Goal: Transaction & Acquisition: Purchase product/service

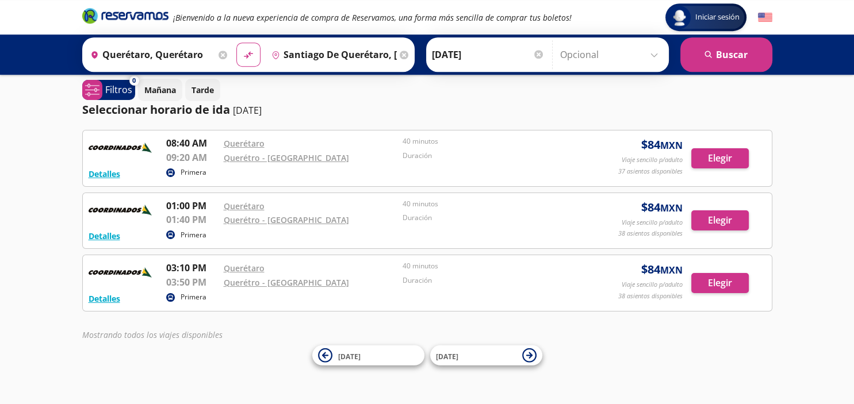
scroll to position [45, 0]
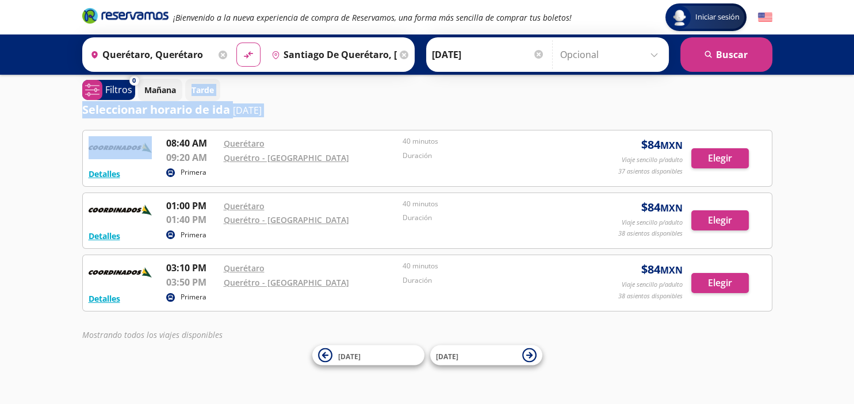
drag, startPoint x: 851, startPoint y: 133, endPoint x: 853, endPoint y: 9, distance: 124.2
click at [853, 9] on html "Iniciar sesión Iniciar sesión ¡Bienvenido a la nueva experiencia de compra de R…" at bounding box center [427, 199] width 854 height 412
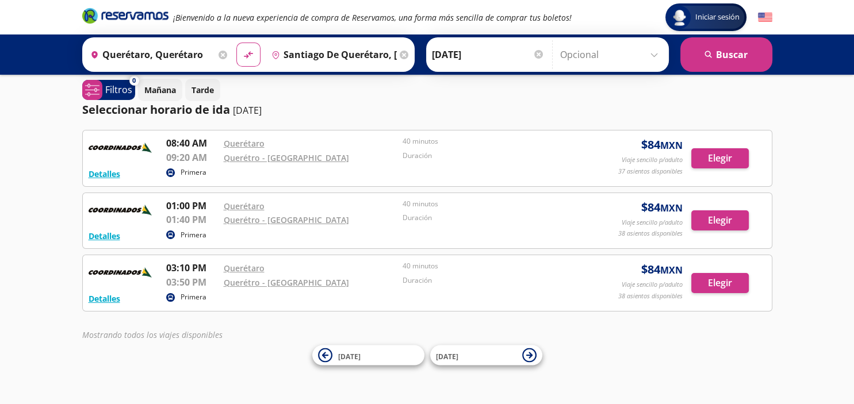
click at [809, 139] on div "Iniciar sesión Iniciar sesión ¡Bienvenido a la nueva experiencia de compra de R…" at bounding box center [427, 199] width 854 height 412
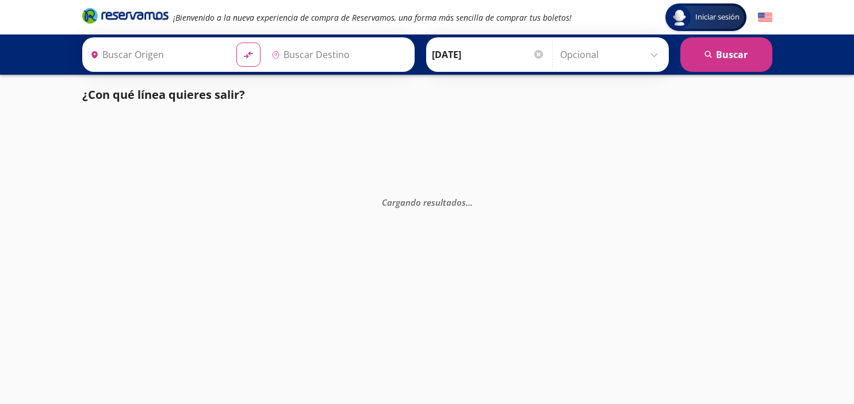
type input "[GEOGRAPHIC_DATA], [GEOGRAPHIC_DATA]"
type input "Querétaro, Querétaro"
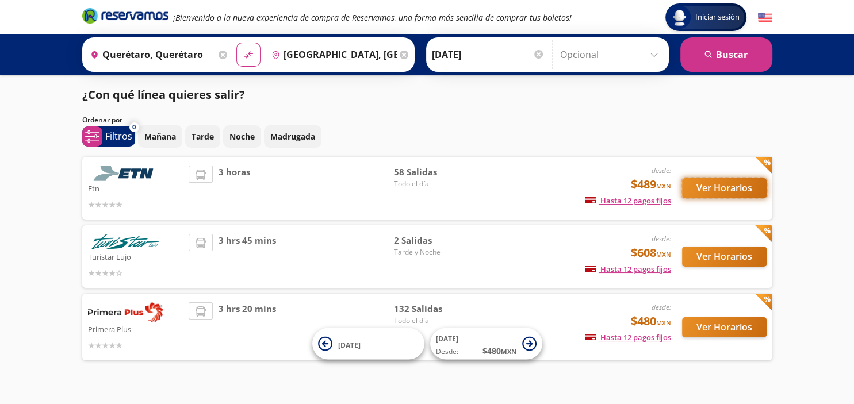
click at [730, 185] on button "Ver Horarios" at bounding box center [724, 188] width 85 height 20
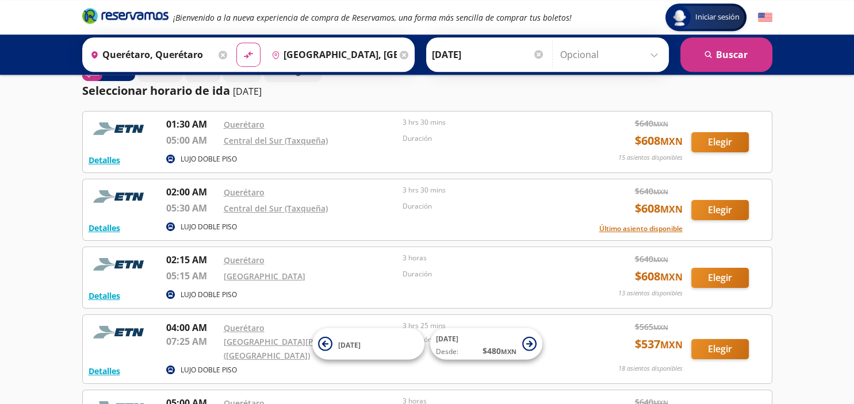
scroll to position [60, 0]
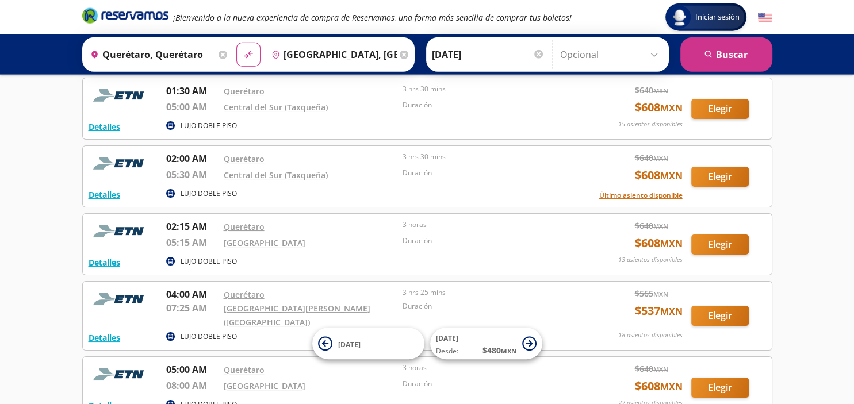
click at [783, 263] on div "Iniciar sesión Iniciar sesión ¡Bienvenido a la nueva experiencia de compra de R…" at bounding box center [427, 410] width 854 height 941
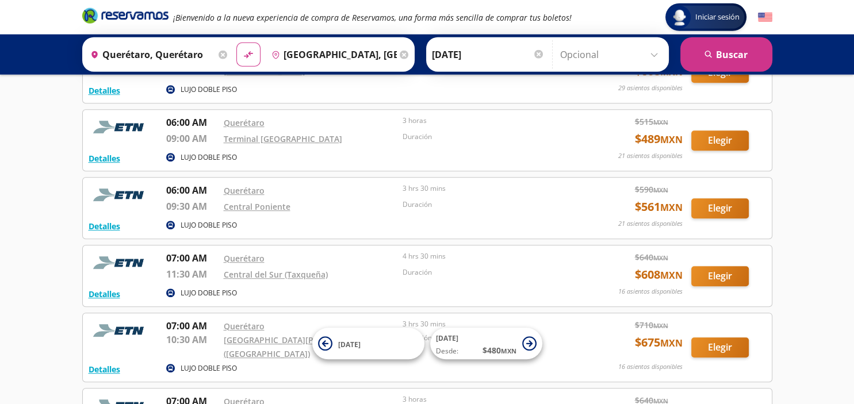
scroll to position [718, 0]
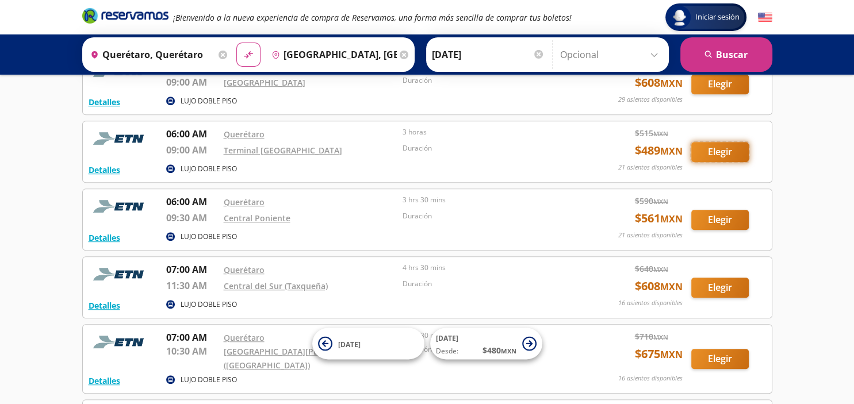
click at [719, 142] on button "Elegir" at bounding box center [720, 152] width 58 height 20
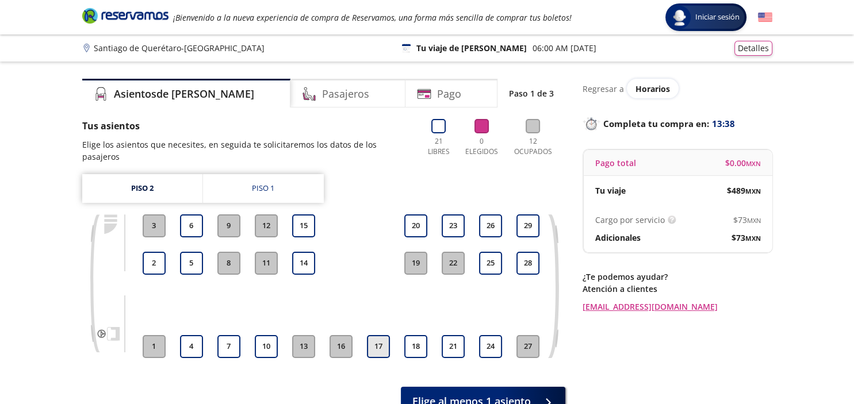
click at [383, 335] on button "17" at bounding box center [378, 346] width 23 height 23
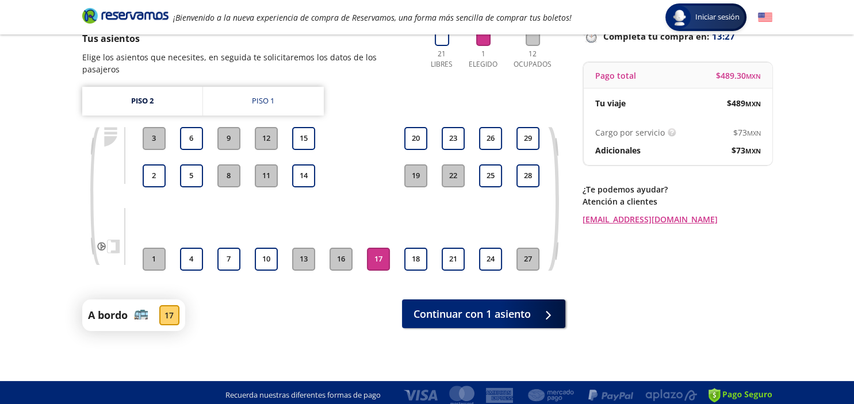
scroll to position [93, 0]
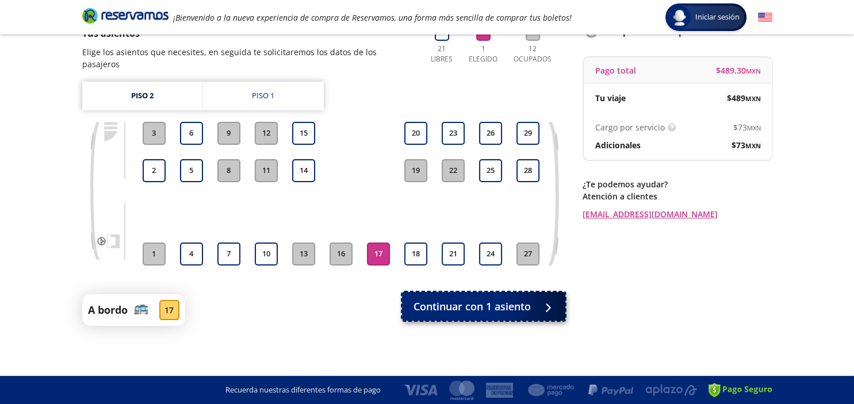
click at [528, 299] on span "Continuar con 1 asiento" at bounding box center [471, 307] width 117 height 16
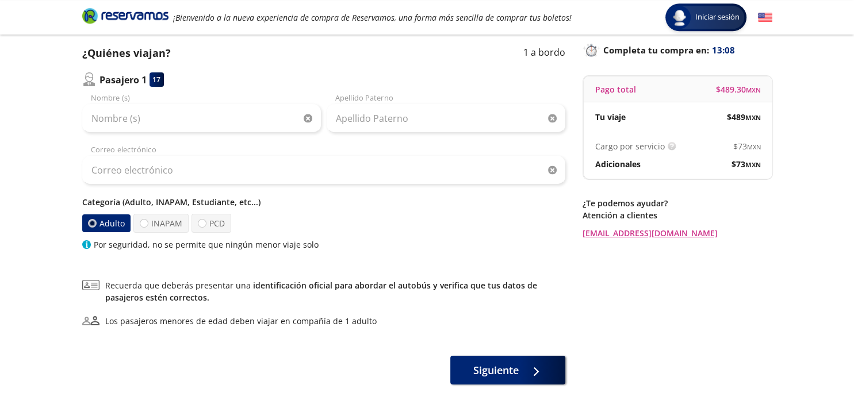
scroll to position [74, 0]
click at [491, 369] on span "Siguiente" at bounding box center [495, 368] width 45 height 16
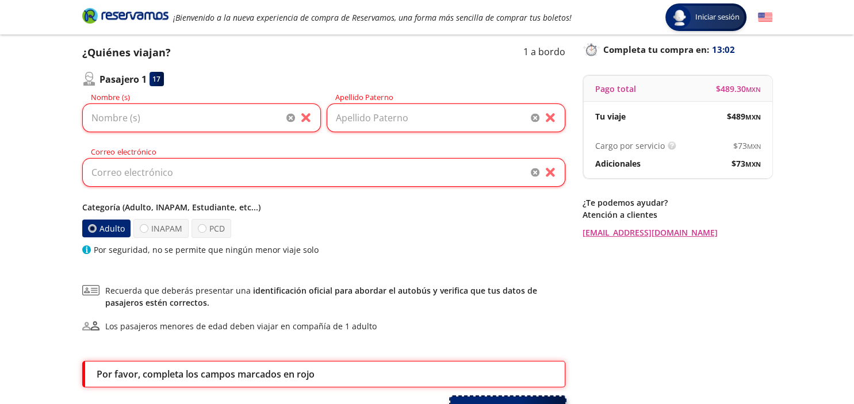
scroll to position [172, 0]
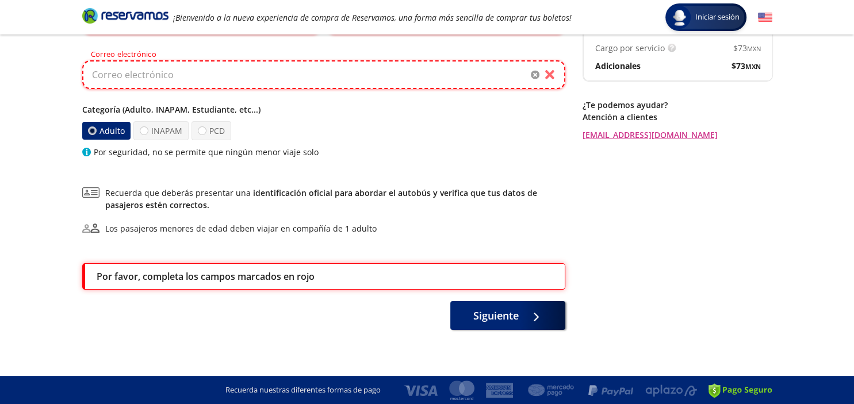
click at [123, 79] on input "Correo electrónico" at bounding box center [323, 74] width 483 height 29
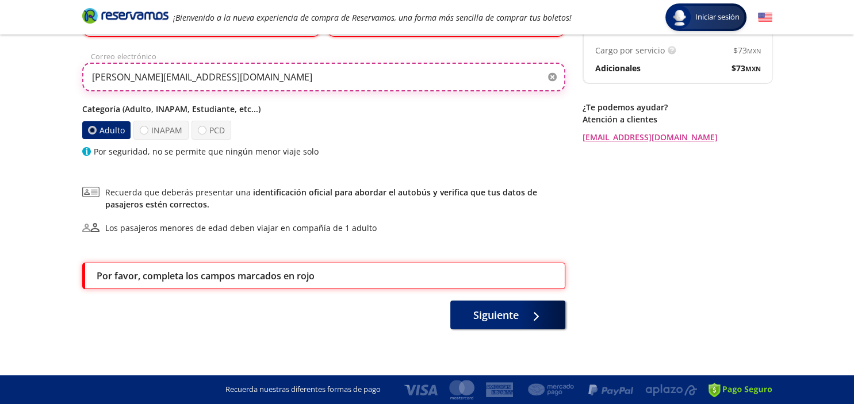
scroll to position [169, 0]
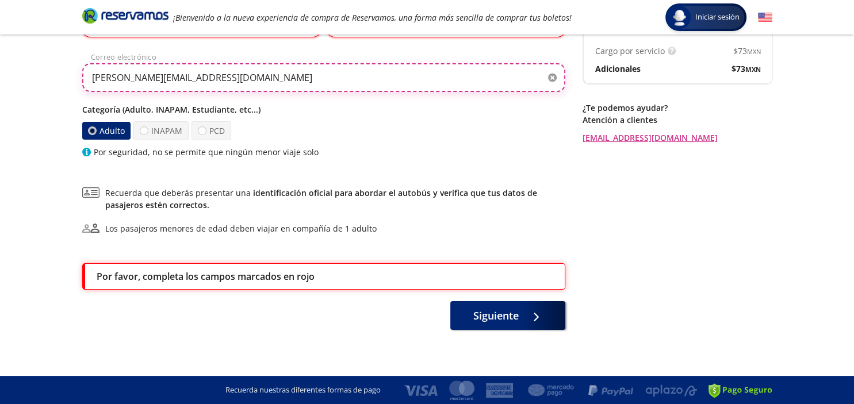
type input "[PERSON_NAME][EMAIL_ADDRESS][DOMAIN_NAME]"
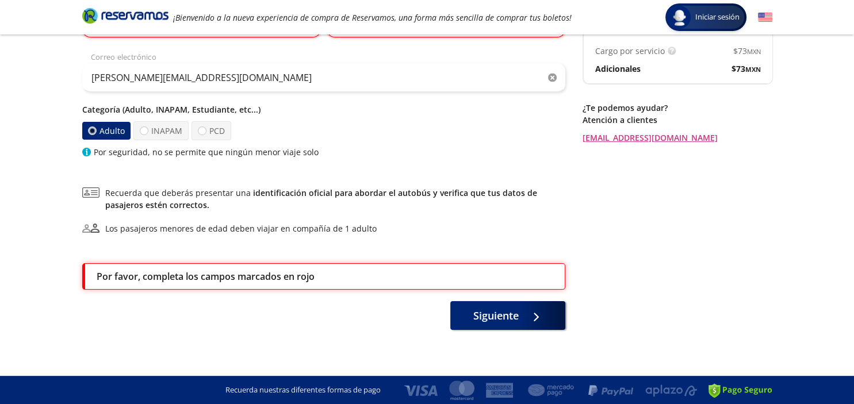
click at [301, 121] on div "Adulto INAPAM PCD" at bounding box center [323, 130] width 483 height 19
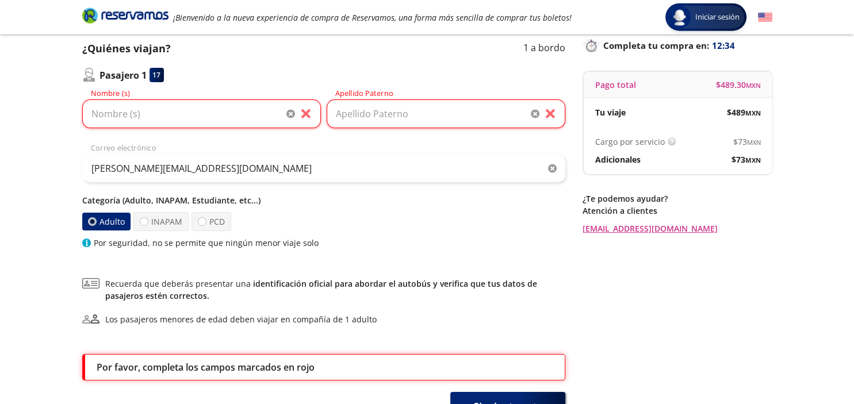
scroll to position [71, 0]
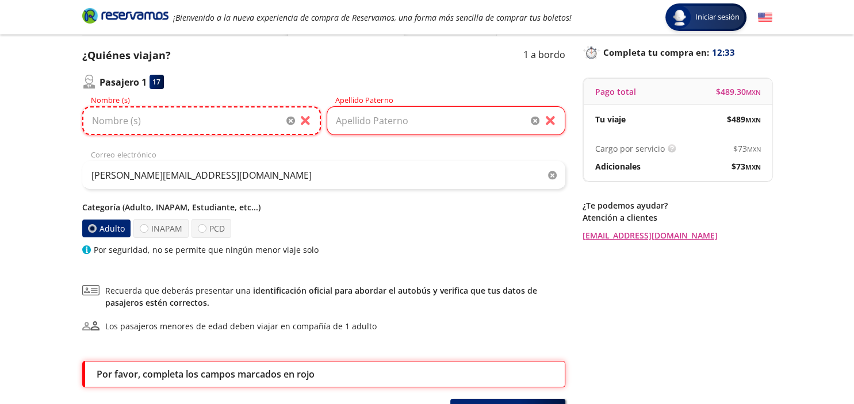
click at [140, 119] on input "Nombre (s)" at bounding box center [201, 120] width 239 height 29
type input "Fany"
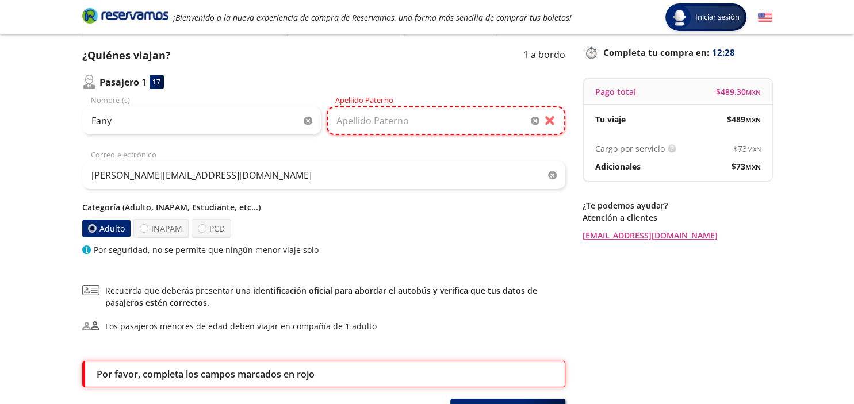
click at [372, 123] on input "Apellido Paterno" at bounding box center [446, 120] width 239 height 29
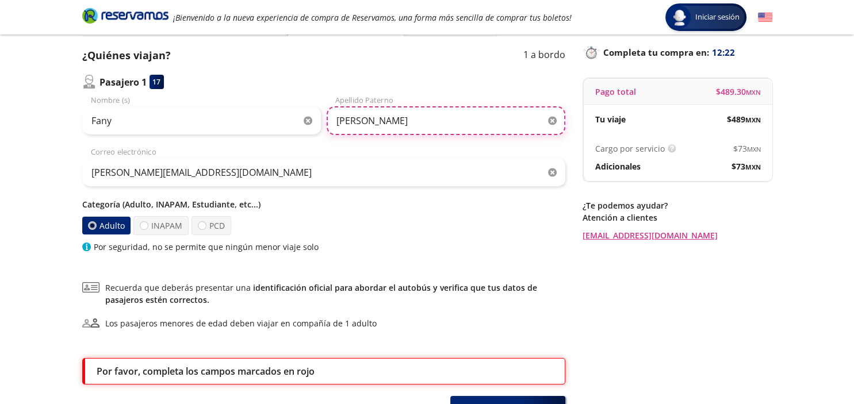
type input "[PERSON_NAME]"
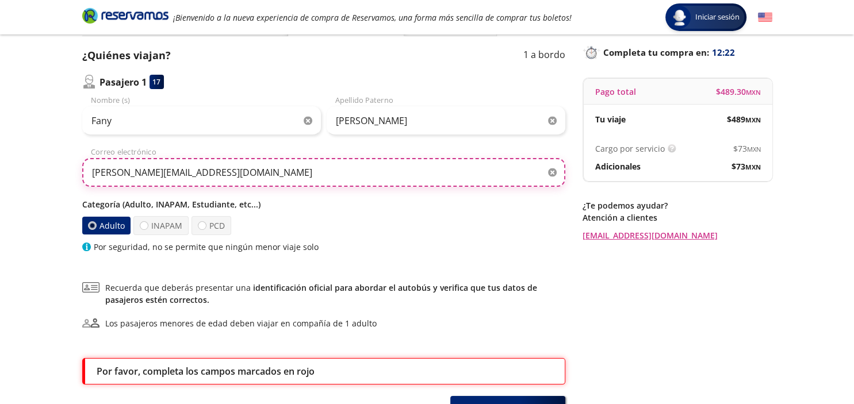
click at [280, 158] on input "[PERSON_NAME][EMAIL_ADDRESS][DOMAIN_NAME]" at bounding box center [323, 172] width 483 height 29
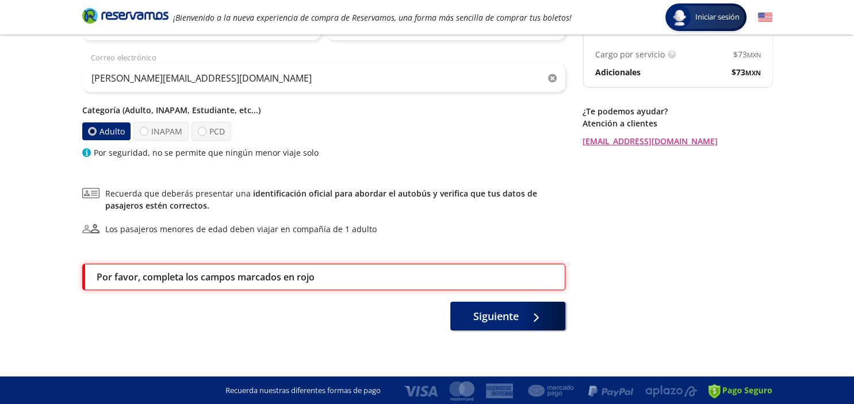
click at [447, 224] on div "Los pasajeros menores de edad deben viajar en compañía de 1 adulto" at bounding box center [323, 229] width 483 height 12
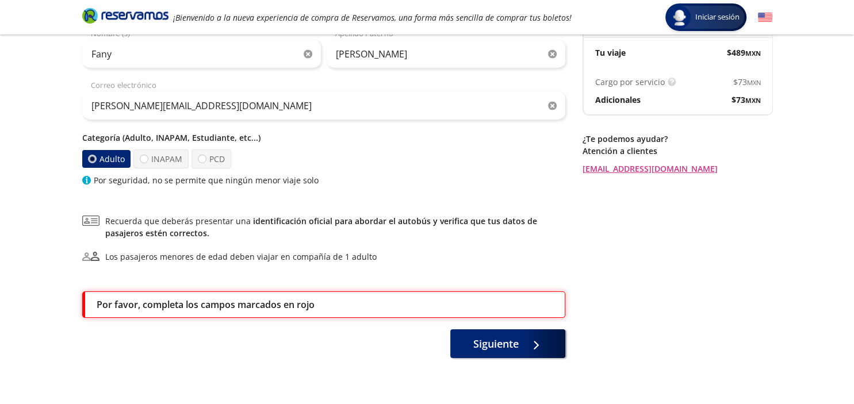
scroll to position [139, 0]
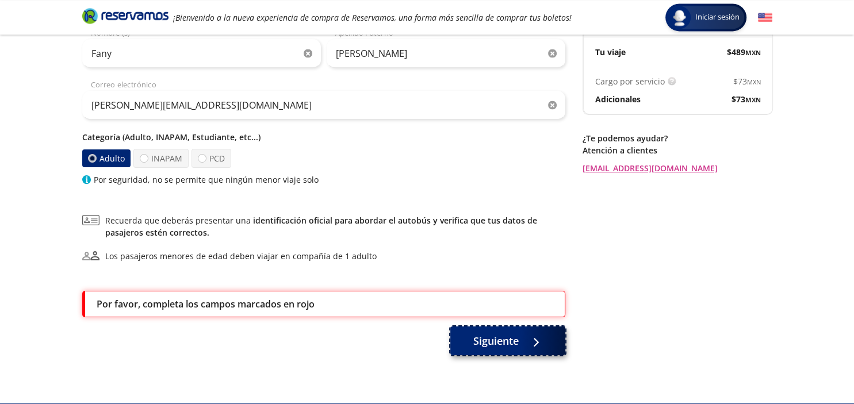
click at [493, 342] on span "Siguiente" at bounding box center [495, 342] width 45 height 16
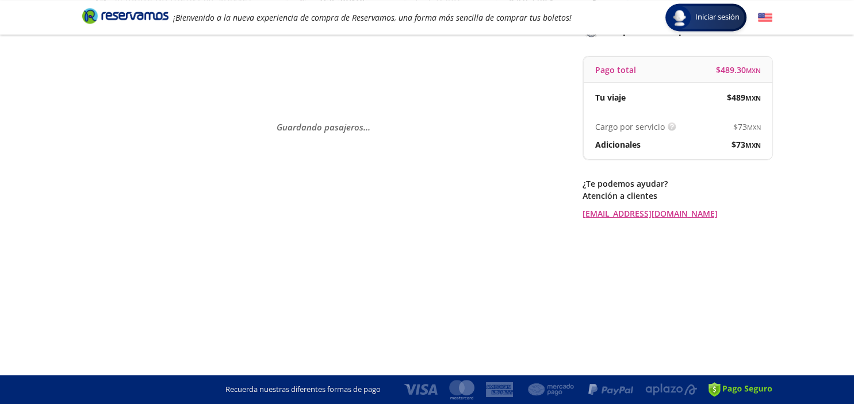
scroll to position [0, 0]
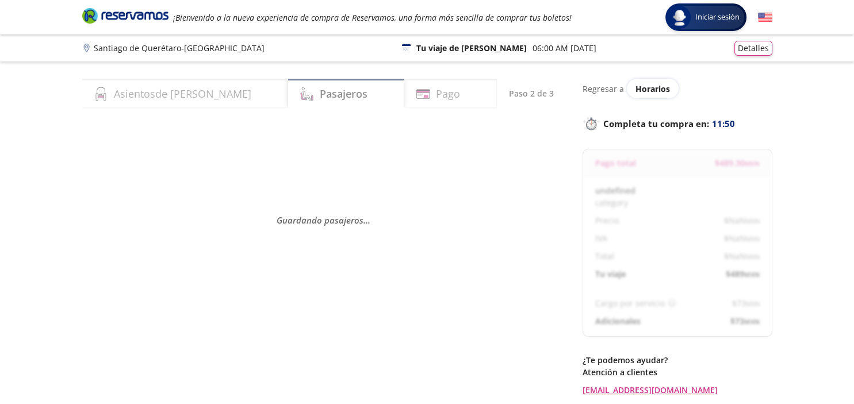
select select "MX"
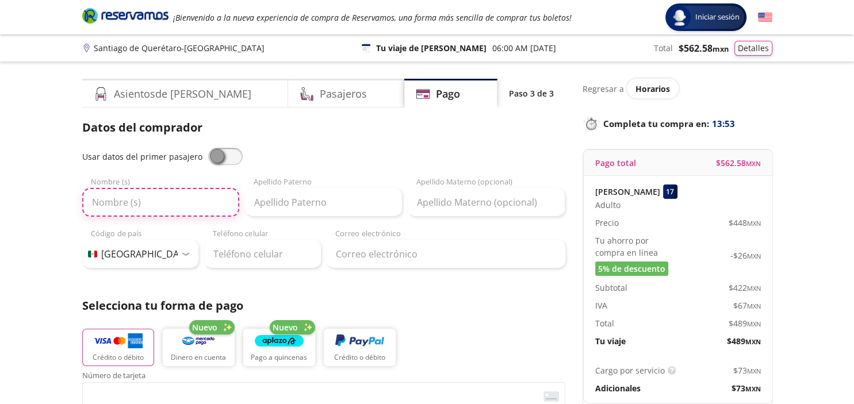
click at [122, 204] on input "Nombre (s)" at bounding box center [160, 202] width 157 height 29
type input "[PERSON_NAME]"
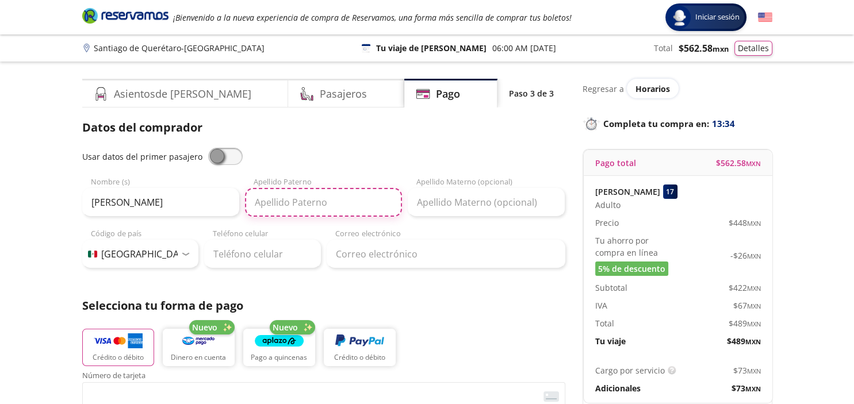
click at [266, 202] on input "Apellido Paterno" at bounding box center [323, 202] width 157 height 29
type input "[PERSON_NAME]"
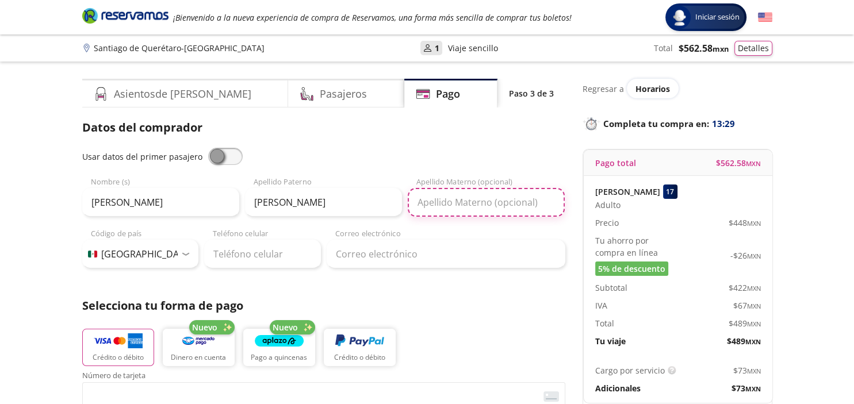
click at [461, 206] on input "Apellido Materno (opcional)" at bounding box center [486, 202] width 157 height 29
type input "Loyola"
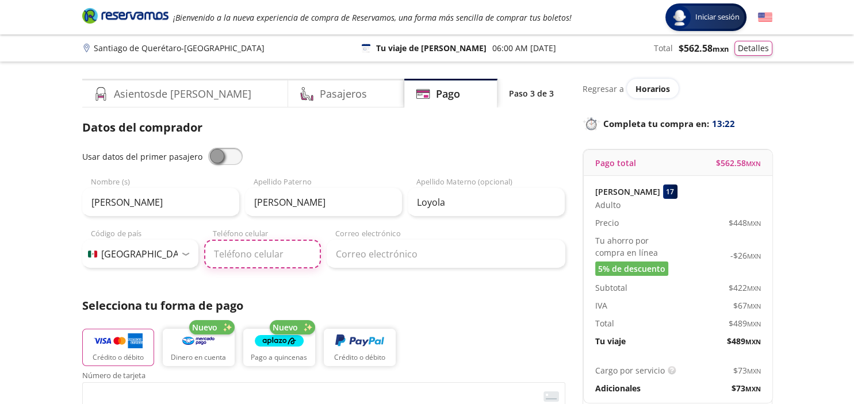
click at [234, 259] on input "Teléfono celular" at bounding box center [262, 254] width 117 height 29
type input "442 119 9949"
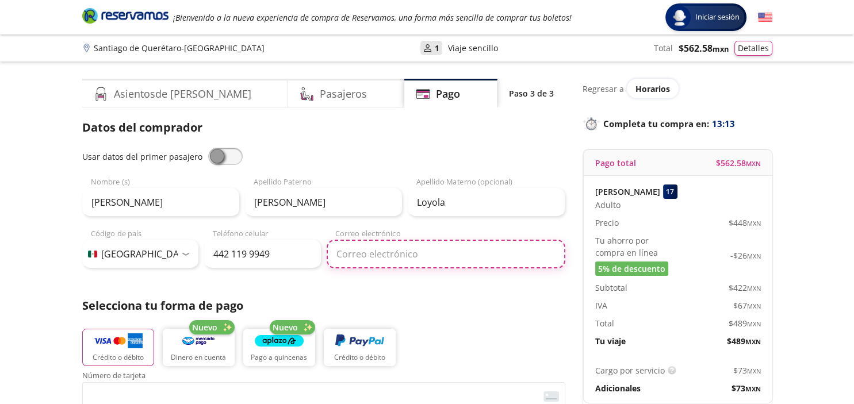
click at [355, 255] on input "Correo electrónico" at bounding box center [446, 254] width 239 height 29
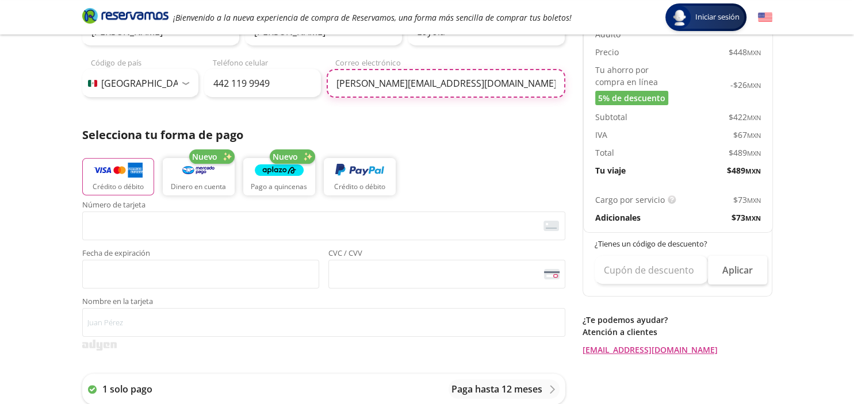
scroll to position [161, 0]
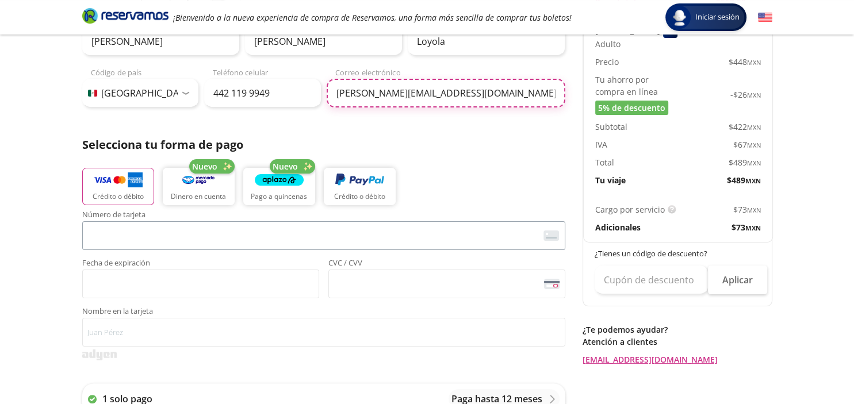
type input "[PERSON_NAME][EMAIL_ADDRESS][DOMAIN_NAME]"
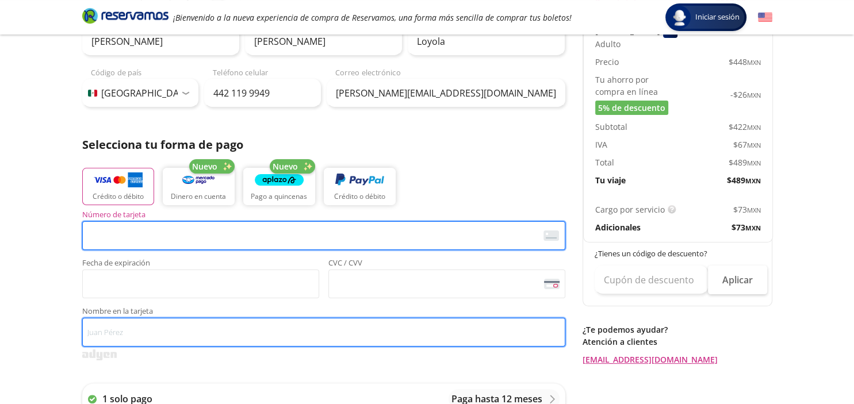
type input "[PERSON_NAME]"
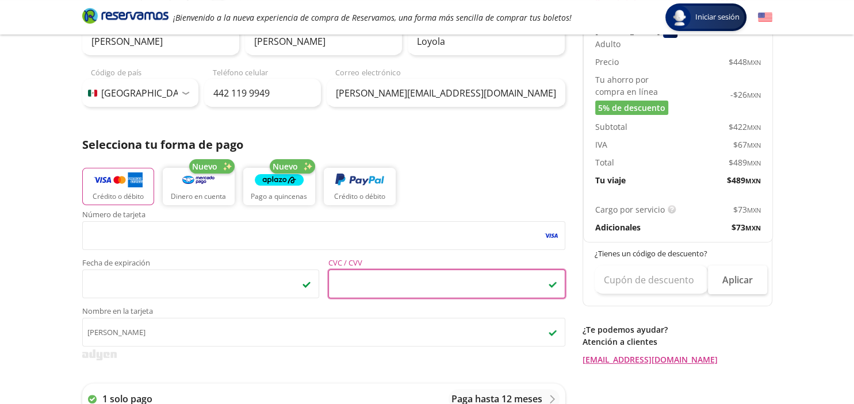
click at [240, 306] on div "Número de tarjeta <p>Your browser does not support iframes.</p> Fecha de expira…" at bounding box center [323, 279] width 483 height 136
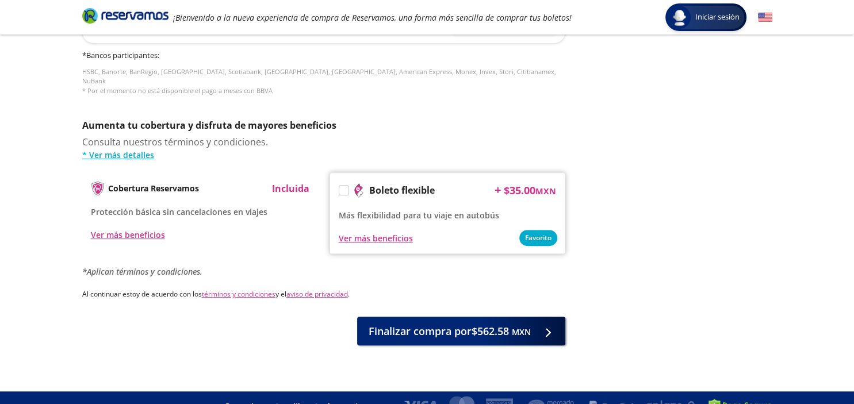
scroll to position [539, 0]
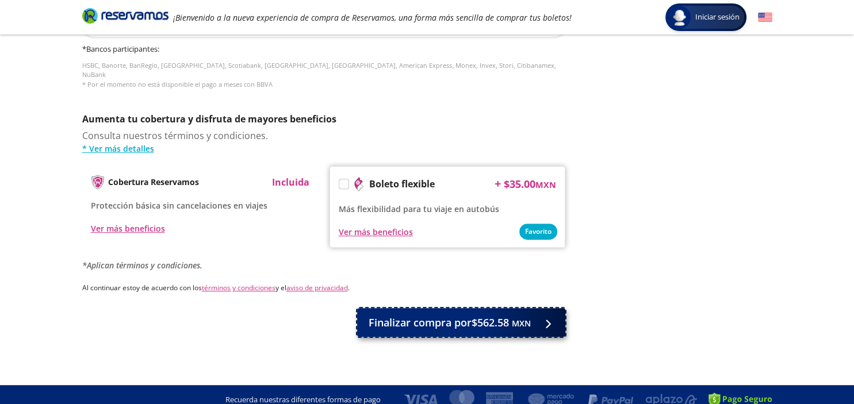
click at [412, 315] on span "Finalizar compra por $562.58 MXN" at bounding box center [450, 323] width 162 height 16
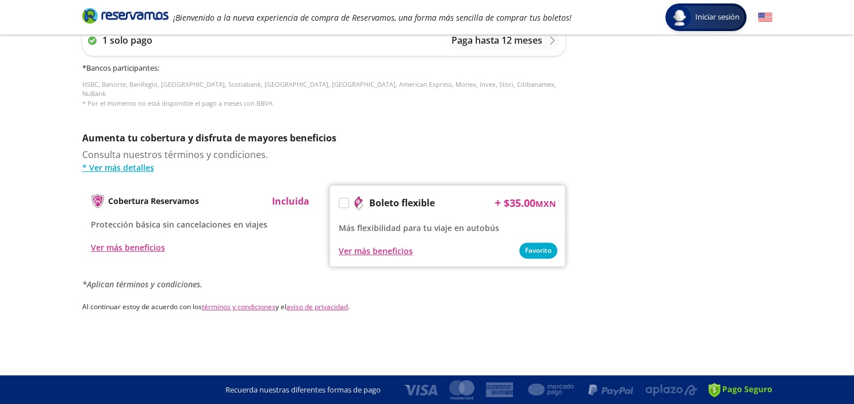
scroll to position [0, 0]
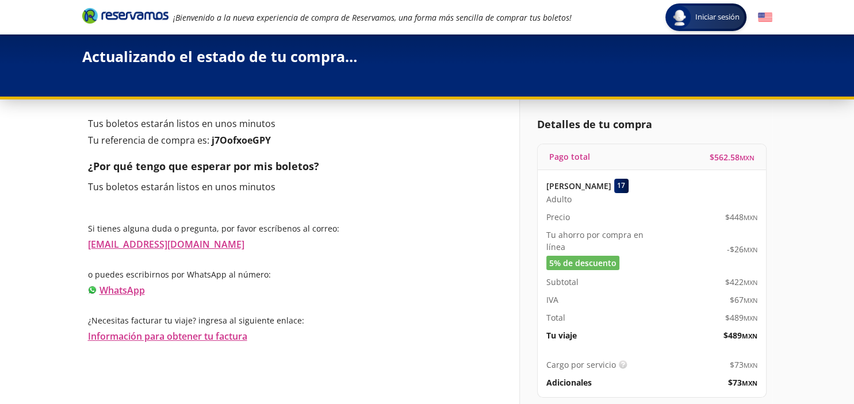
scroll to position [50, 0]
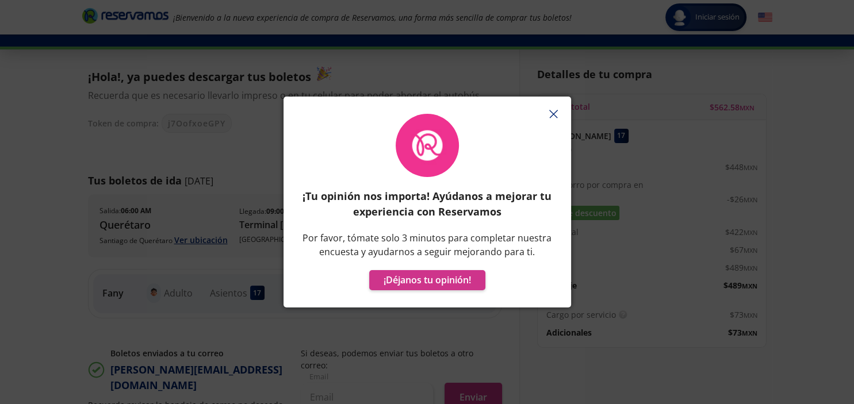
click at [554, 112] on icon "button" at bounding box center [553, 114] width 9 height 9
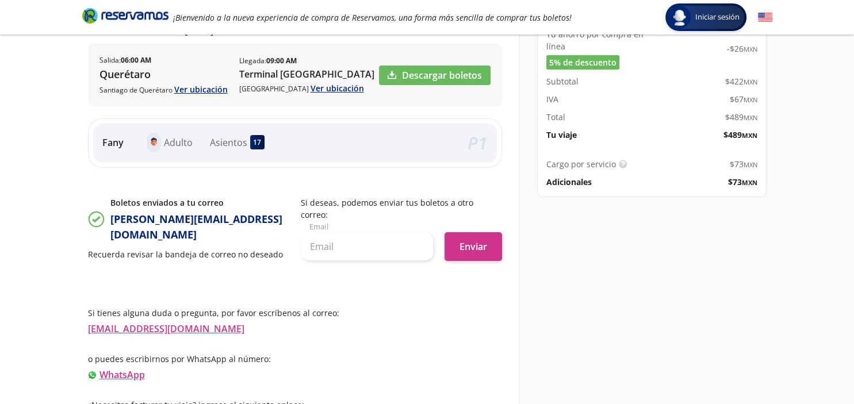
scroll to position [210, 0]
